Goal: Transaction & Acquisition: Purchase product/service

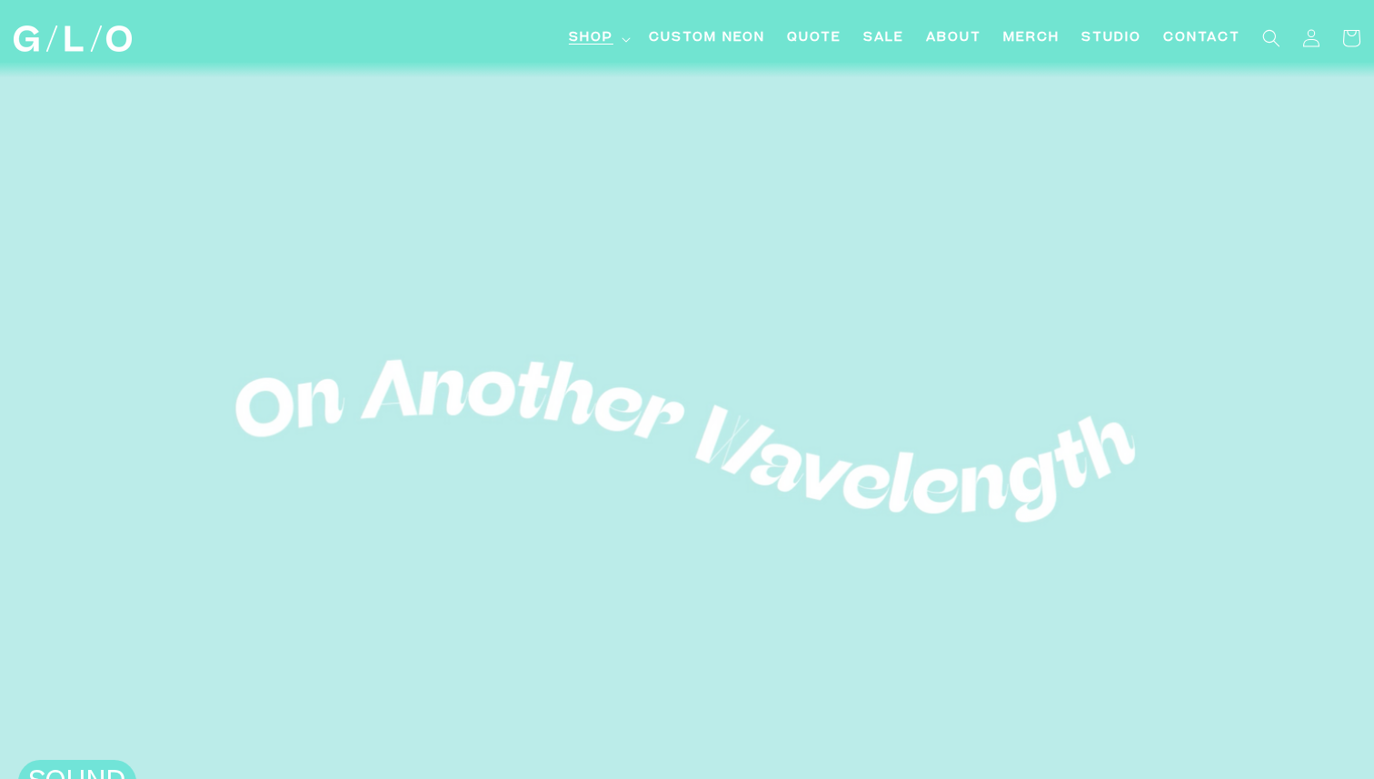
click at [612, 35] on span "Shop" at bounding box center [591, 38] width 45 height 19
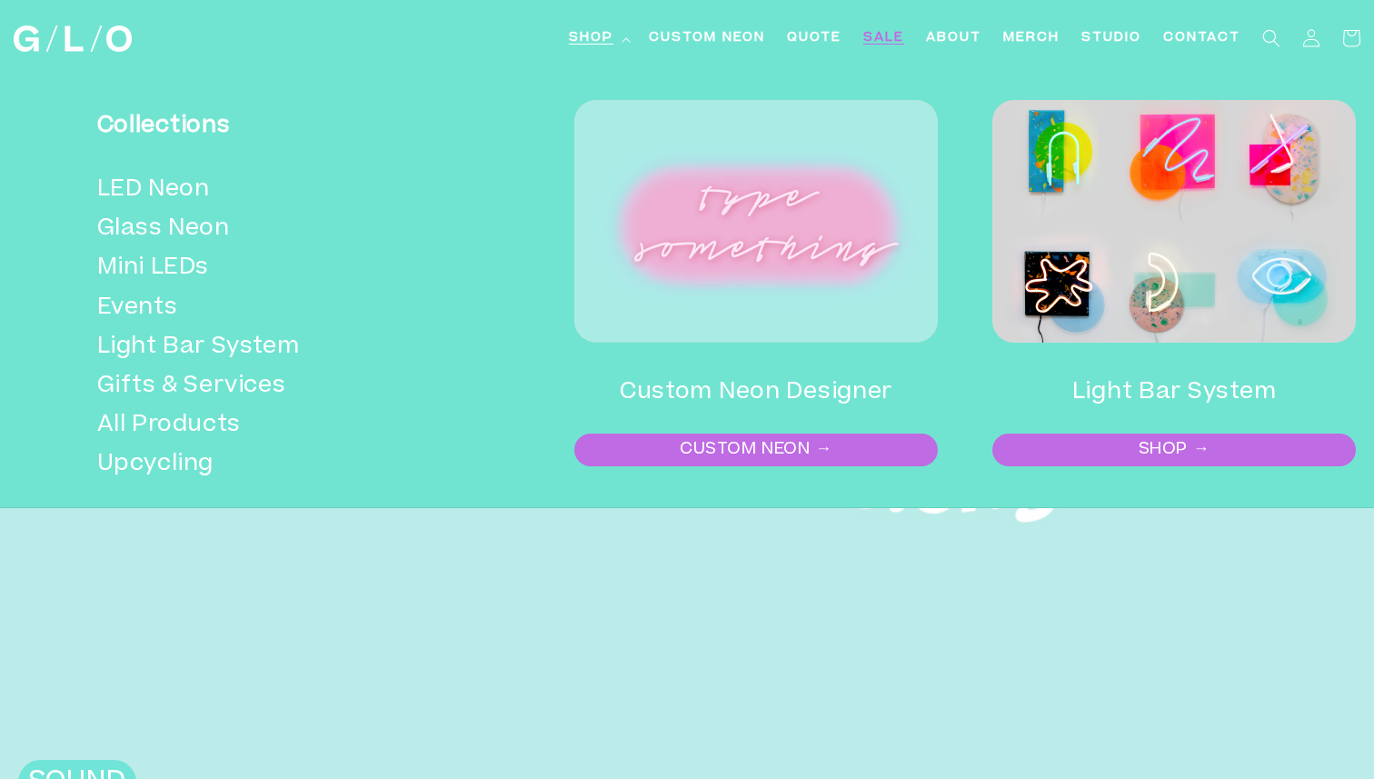
click at [893, 36] on span "SALE" at bounding box center [883, 38] width 41 height 19
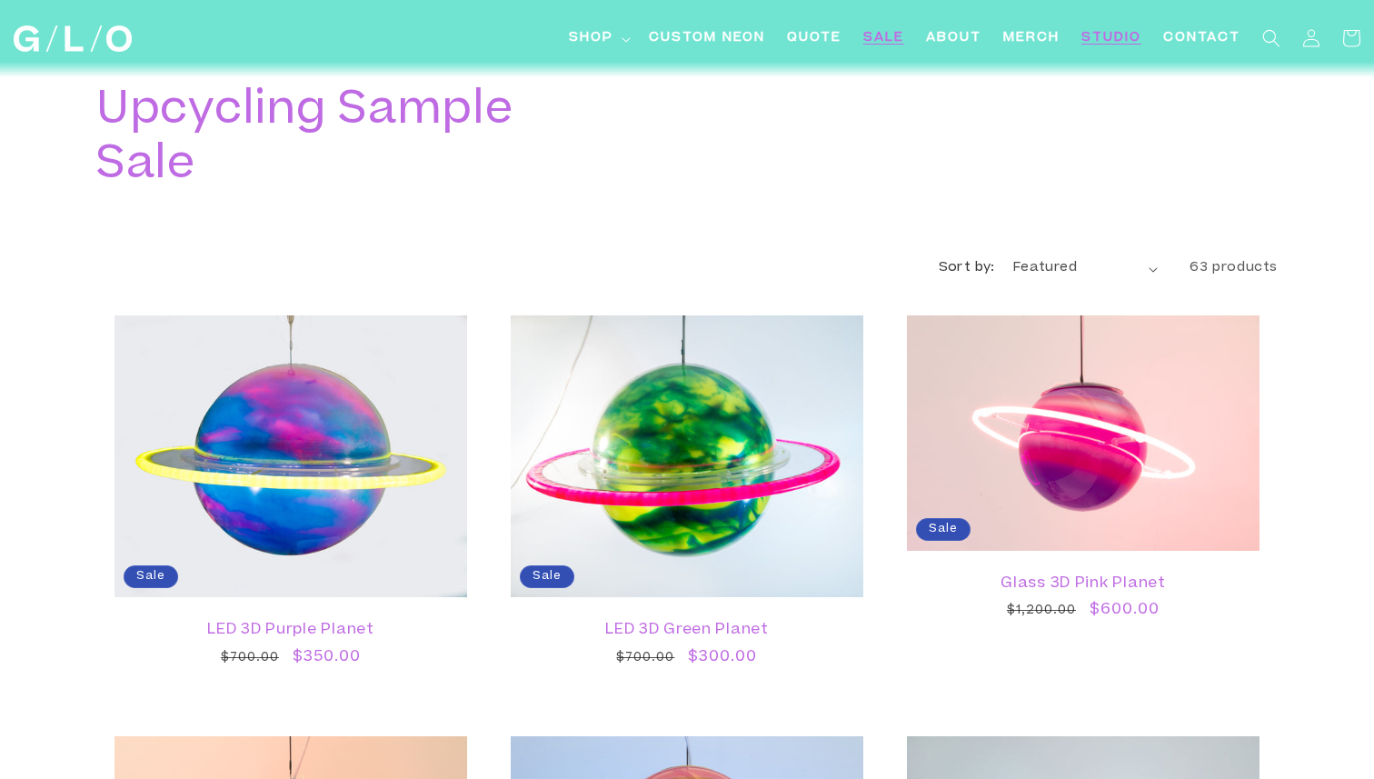
click at [1120, 36] on span "Studio" at bounding box center [1111, 38] width 60 height 19
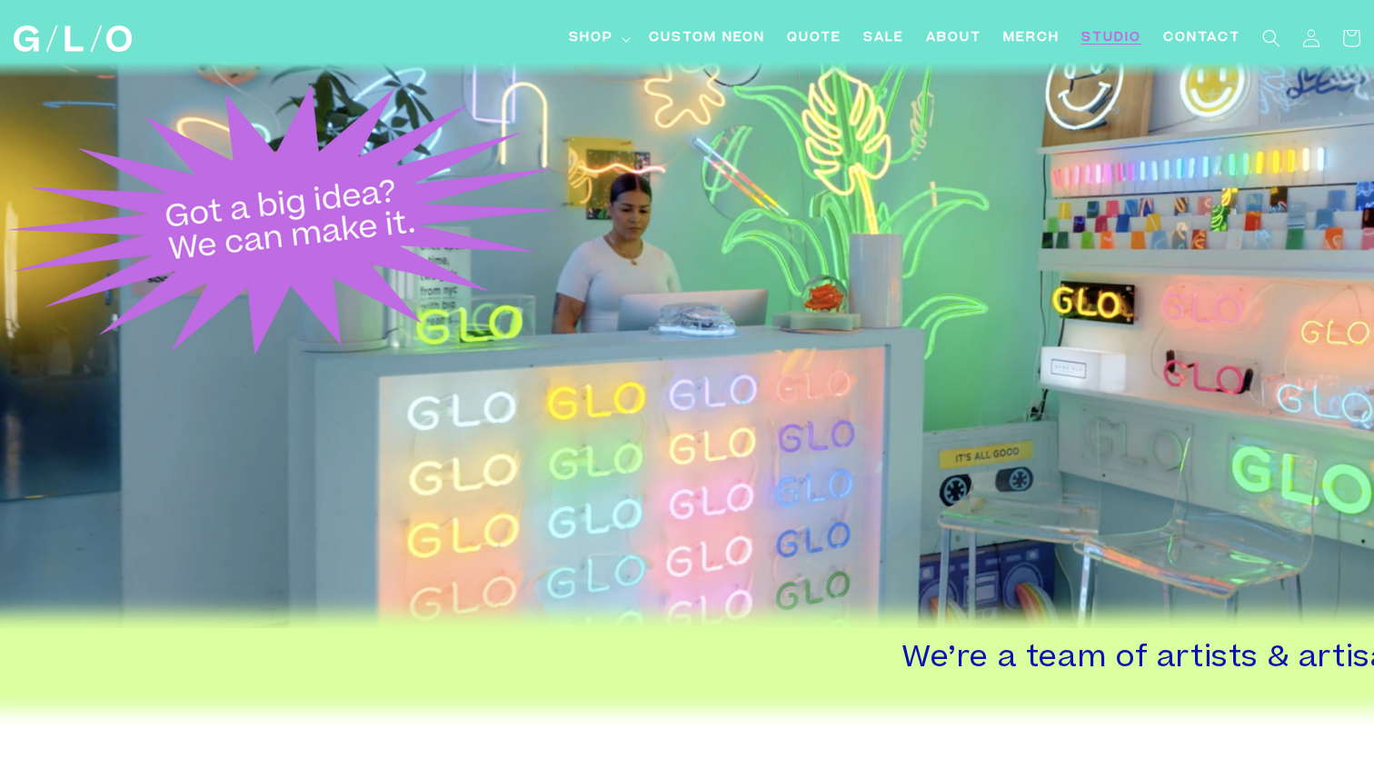
scroll to position [206, 0]
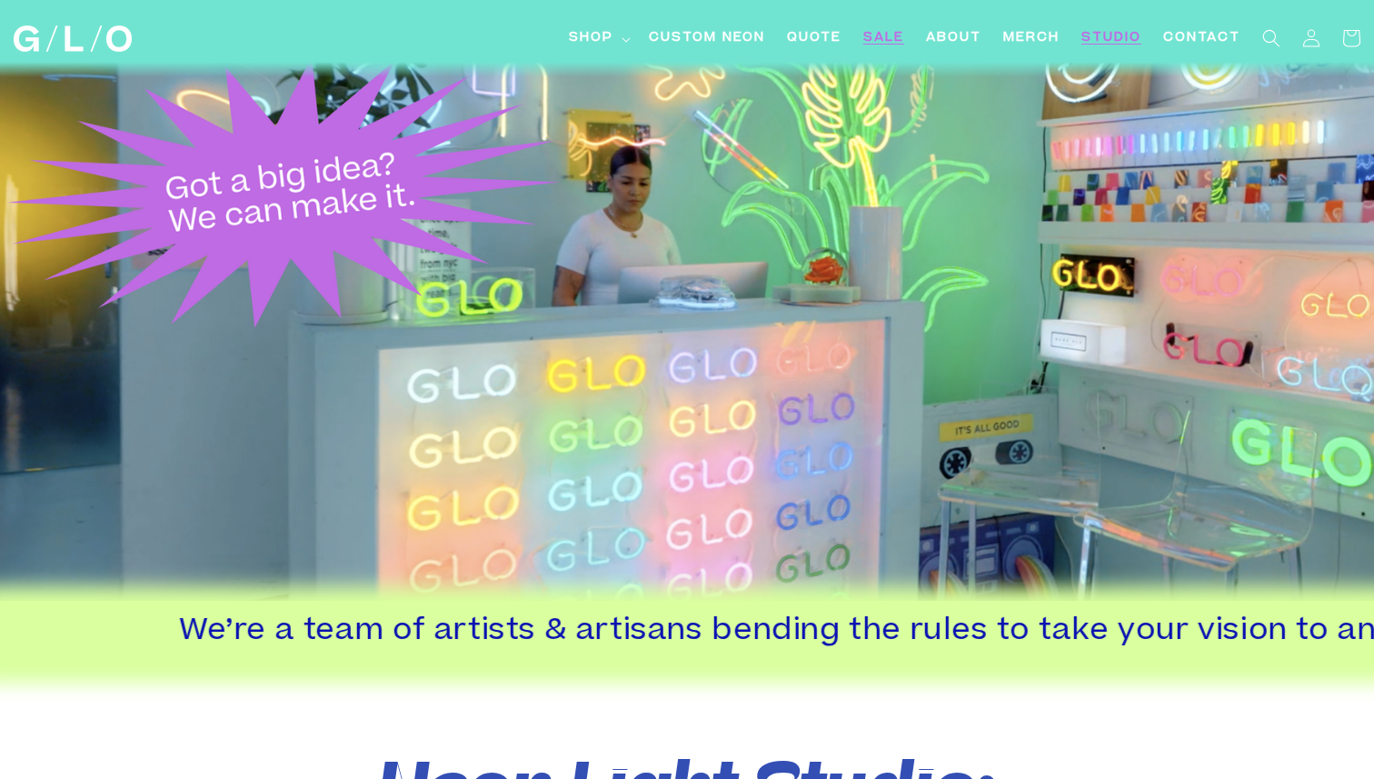
click at [872, 30] on span "SALE" at bounding box center [883, 38] width 41 height 19
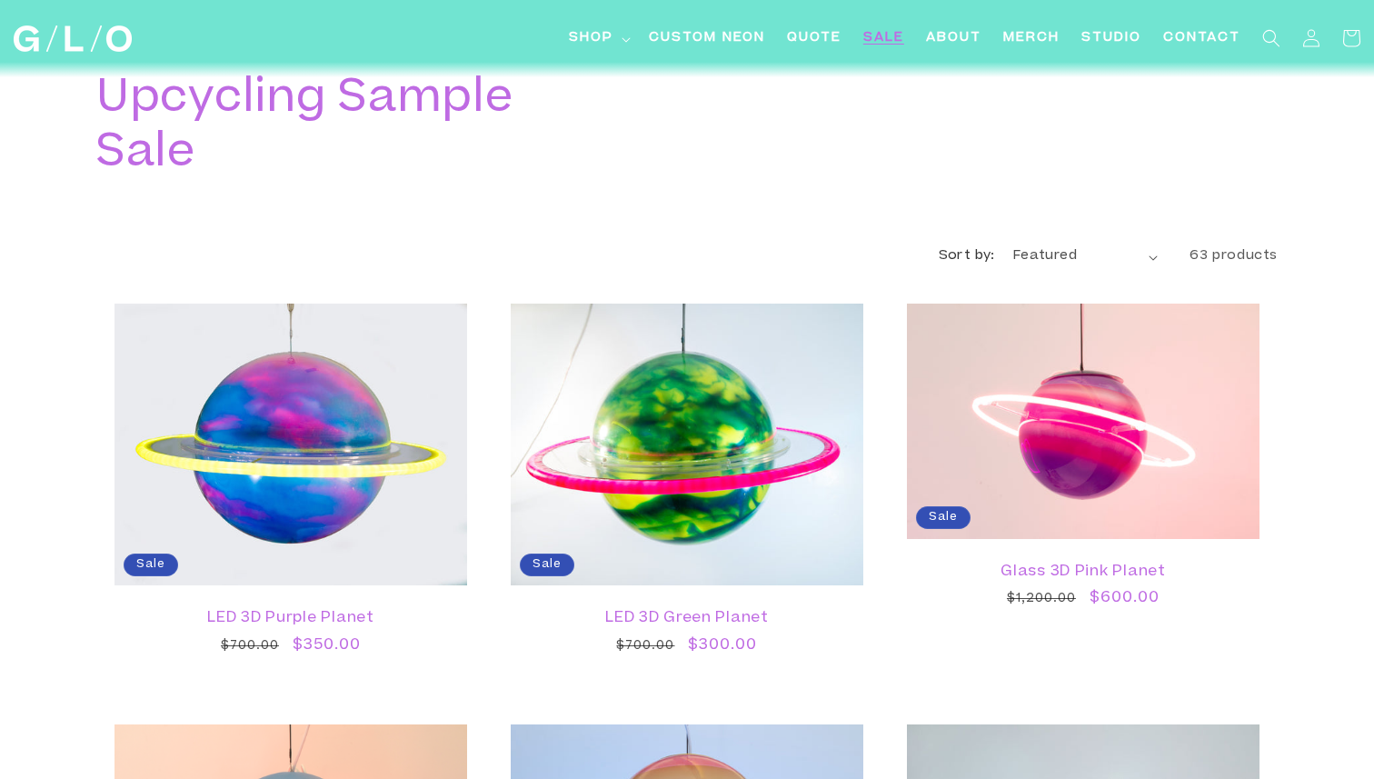
scroll to position [14, 0]
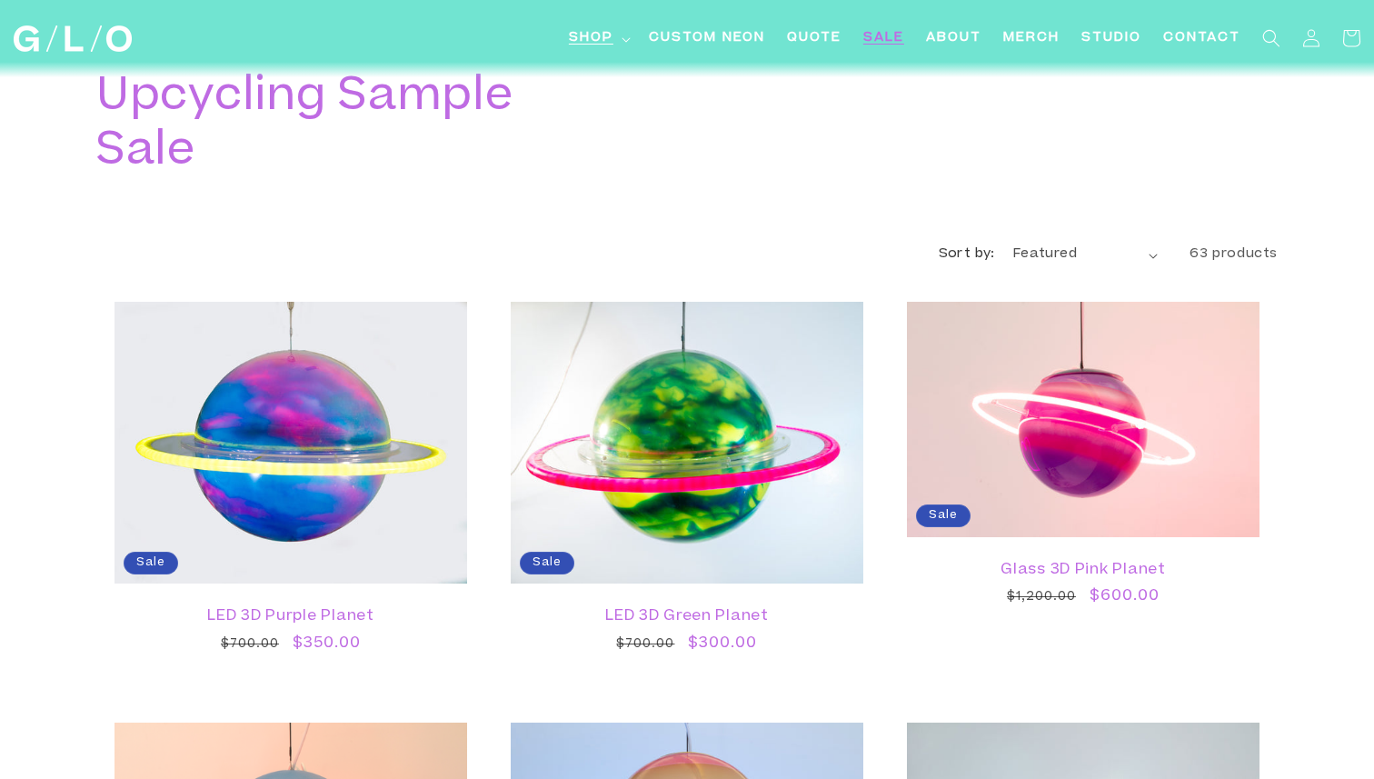
click at [574, 38] on span "Shop" at bounding box center [591, 38] width 45 height 19
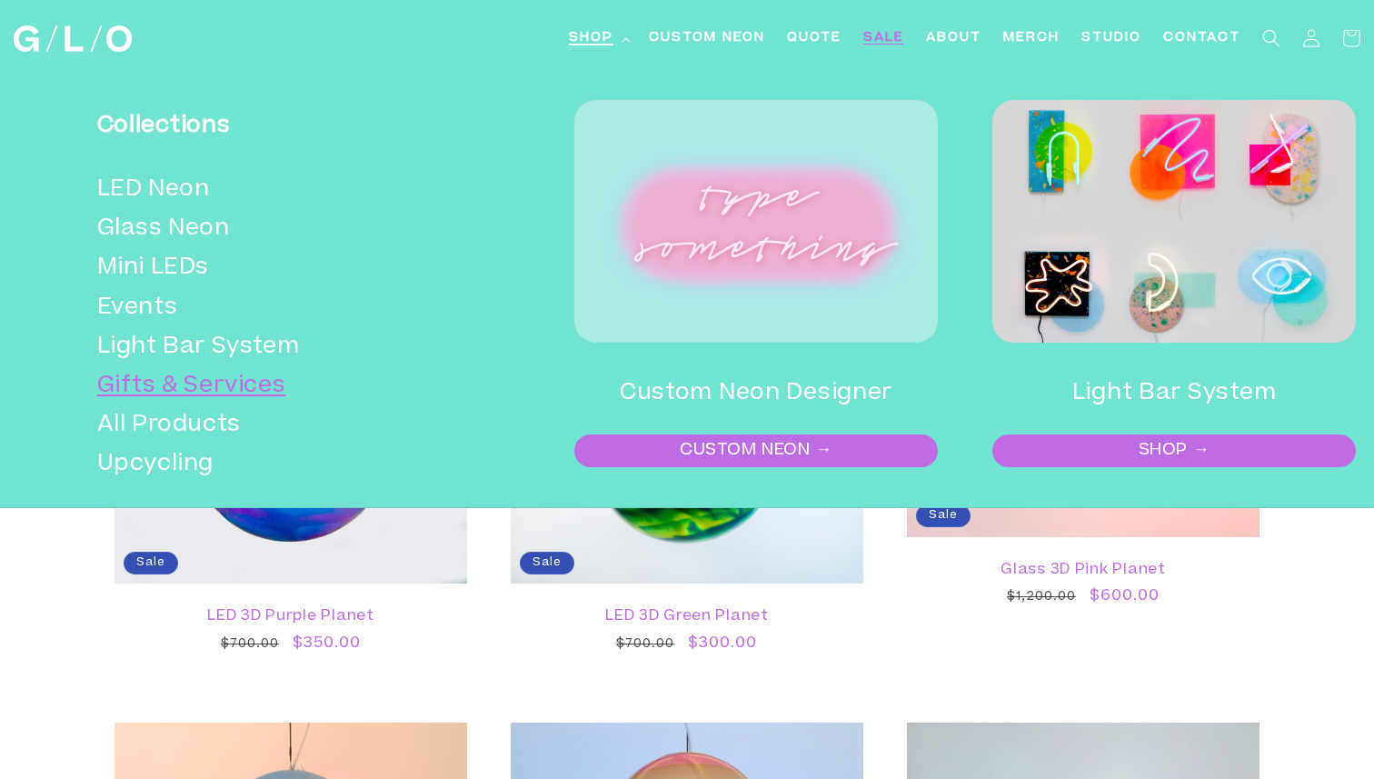
click at [198, 381] on link "Gifts & Services" at bounding box center [278, 386] width 363 height 39
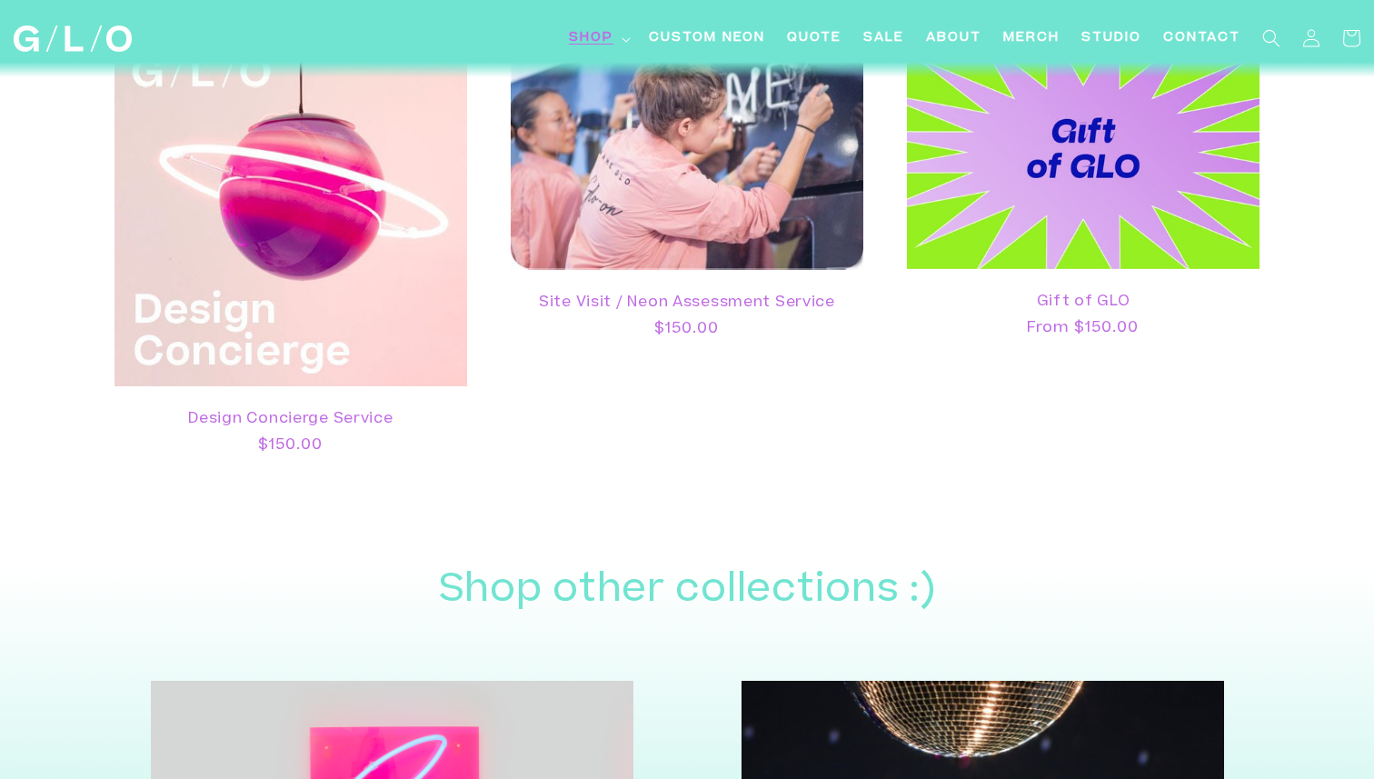
scroll to position [1628, 0]
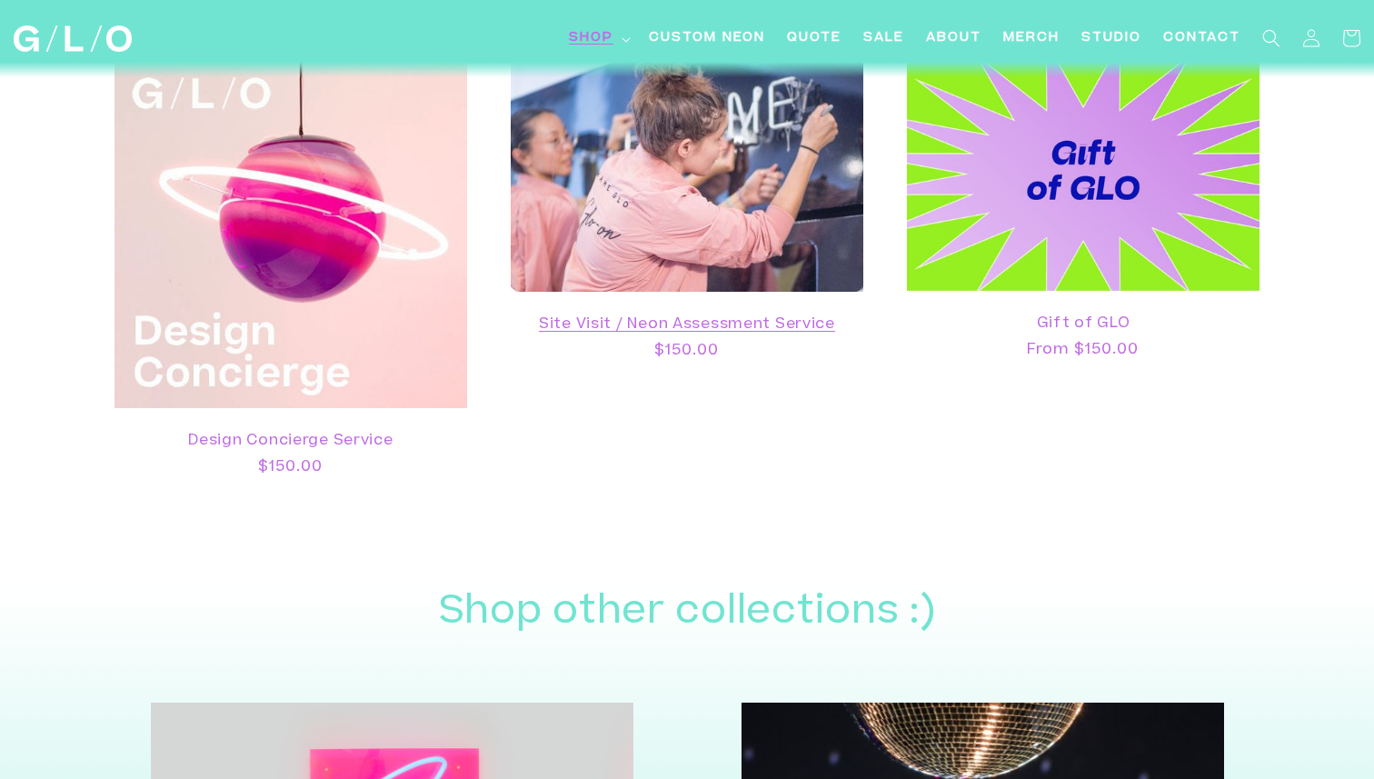
click at [736, 316] on link "Site Visit / Neon Assessment Service" at bounding box center [687, 324] width 316 height 17
